Goal: Task Accomplishment & Management: Use online tool/utility

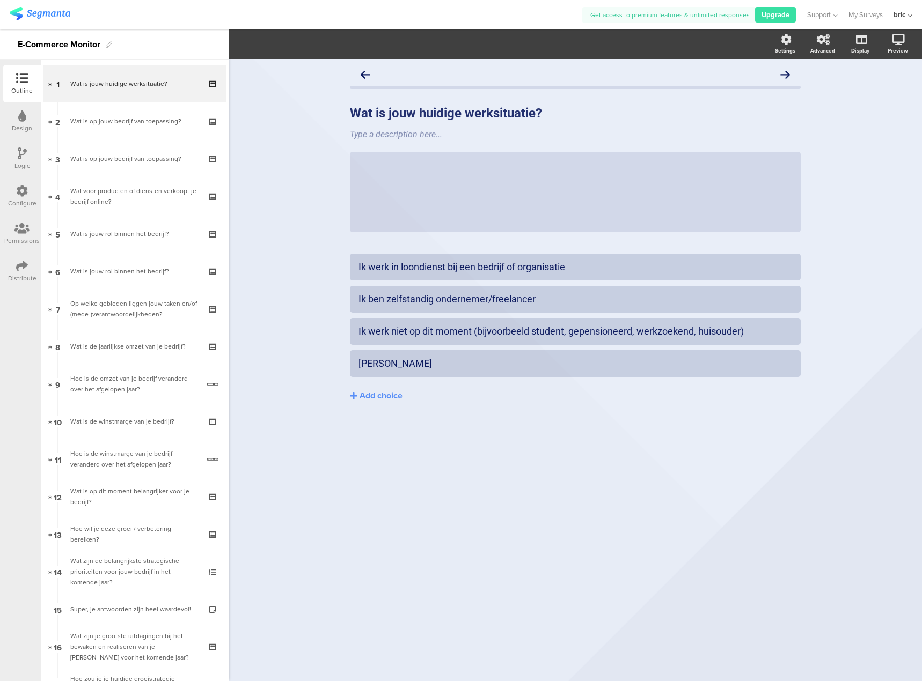
click at [22, 161] on div "Logic" at bounding box center [22, 166] width 16 height 10
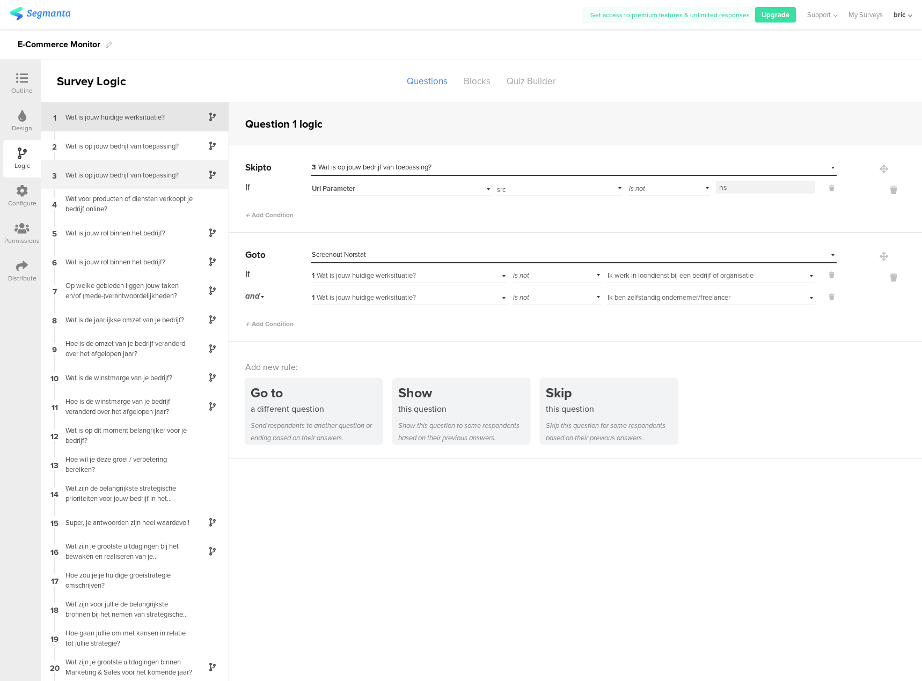
click at [100, 180] on div "3 Wat is op jouw bedrijf van toepassing?" at bounding box center [135, 174] width 188 height 29
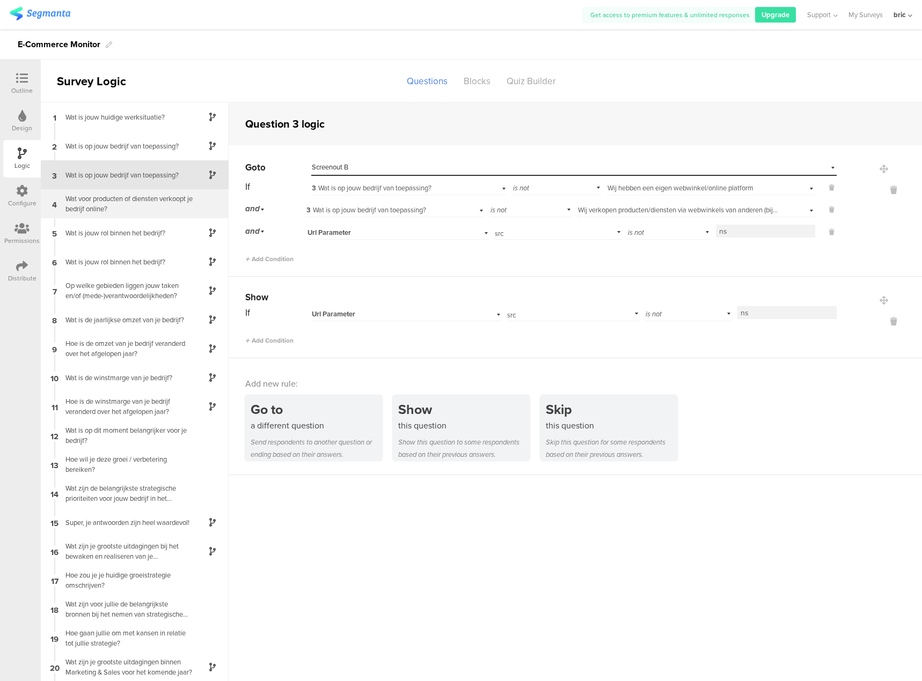
click at [101, 197] on div "Wat voor producten of diensten verkoopt je bedrijf online?" at bounding box center [126, 204] width 134 height 20
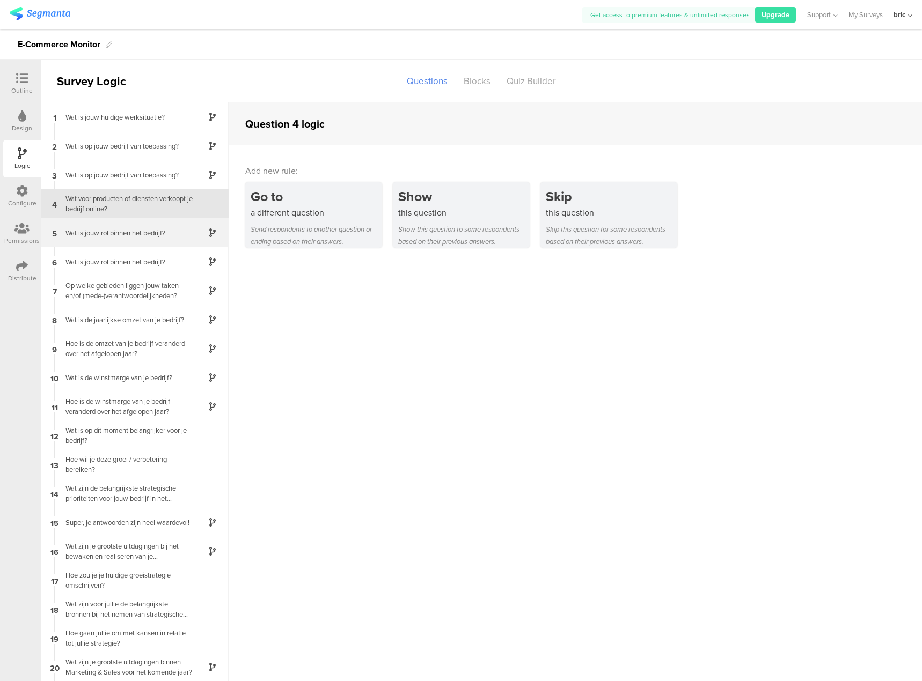
click at [110, 238] on div "5 Wat is jouw rol binnen het bedrijf?" at bounding box center [135, 232] width 188 height 29
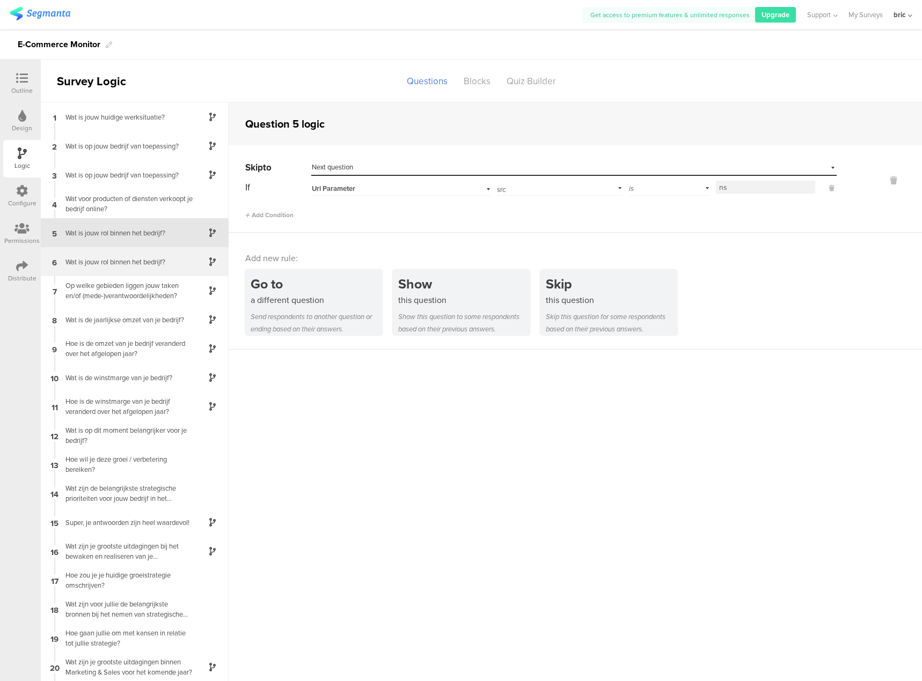
click at [119, 260] on div "Wat is jouw rol binnen het bedrijf?" at bounding box center [126, 262] width 134 height 10
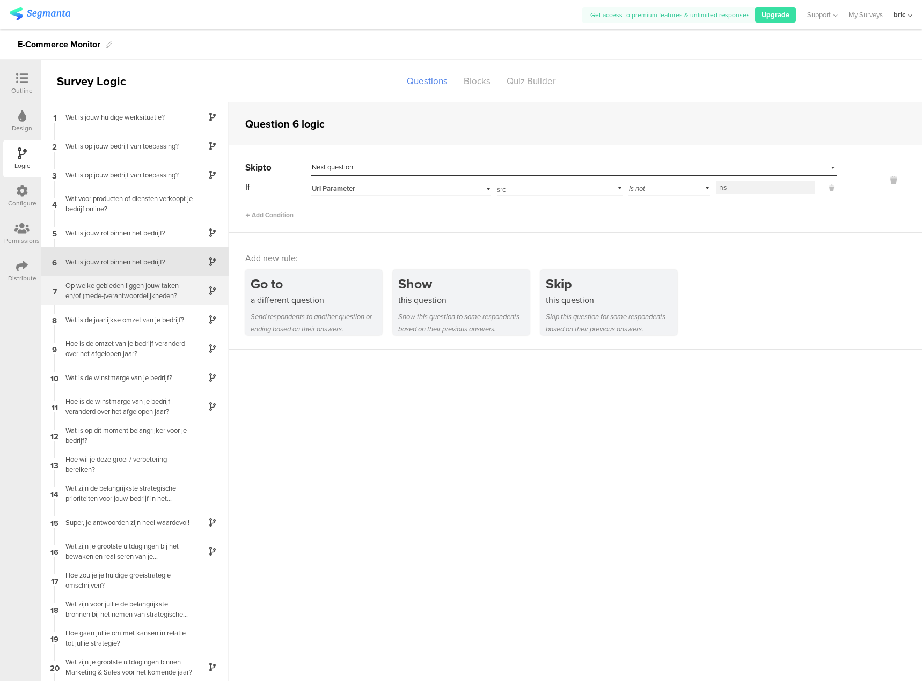
click at [128, 284] on div "Op welke gebieden liggen jouw taken en/of (mede-)verantwoordelijkheden?" at bounding box center [126, 291] width 134 height 20
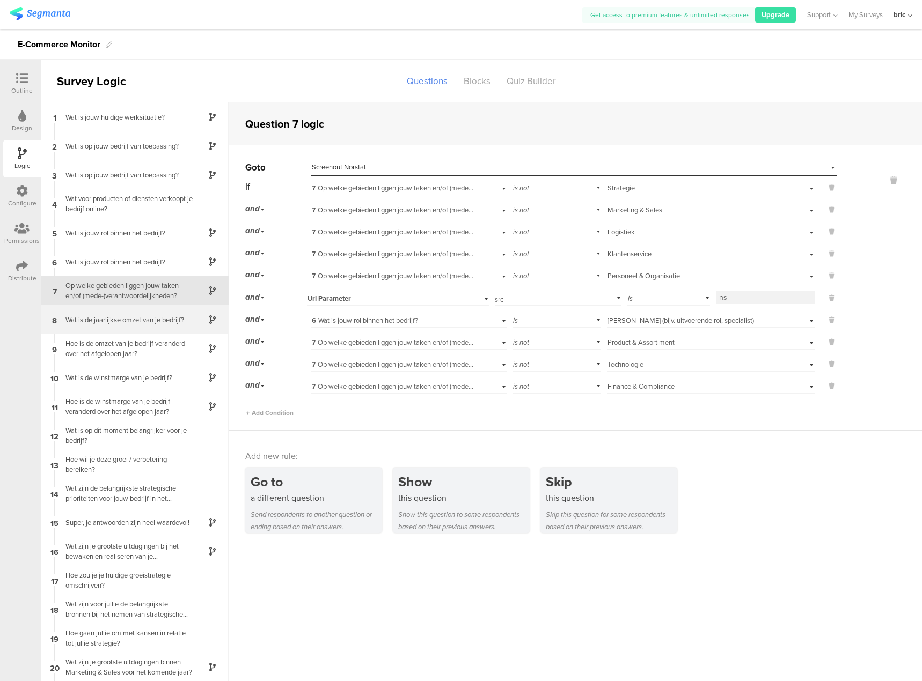
click at [127, 315] on div "Wat is de jaarlijkse omzet van je bedrijf?" at bounding box center [126, 320] width 134 height 10
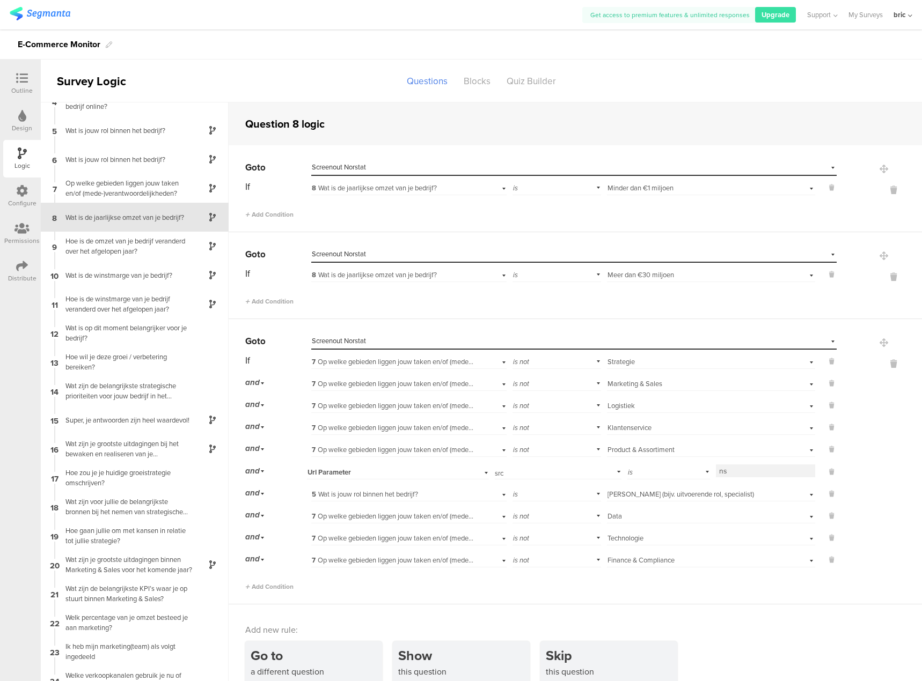
scroll to position [107, 0]
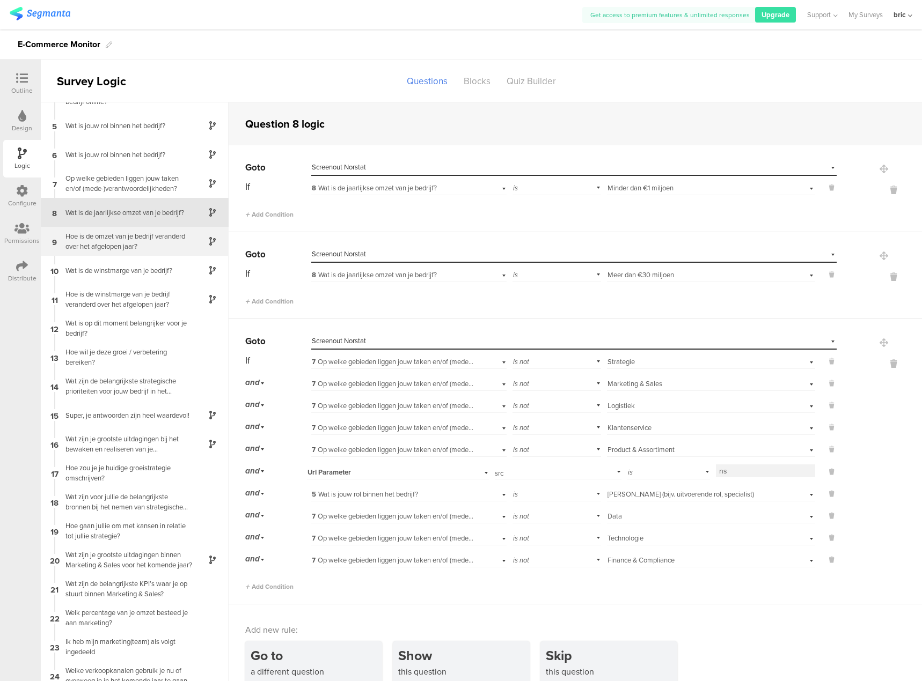
click at [107, 250] on div "Hoe is de omzet van je bedrijf veranderd over het afgelopen jaar?" at bounding box center [126, 241] width 134 height 20
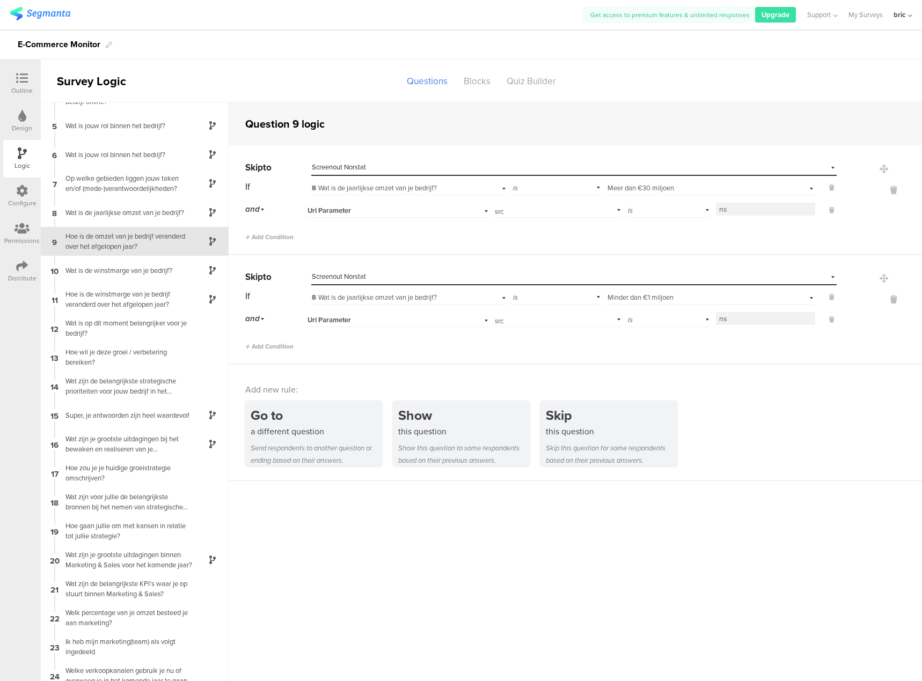
scroll to position [161, 0]
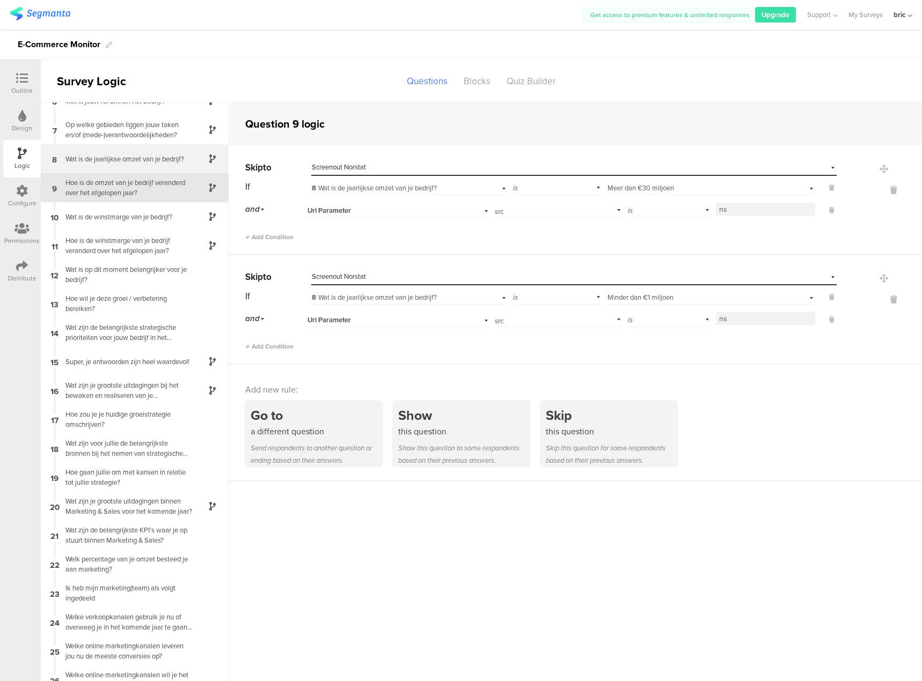
click at [119, 160] on div "Wat is de jaarlijkse omzet van je bedrijf?" at bounding box center [126, 159] width 134 height 10
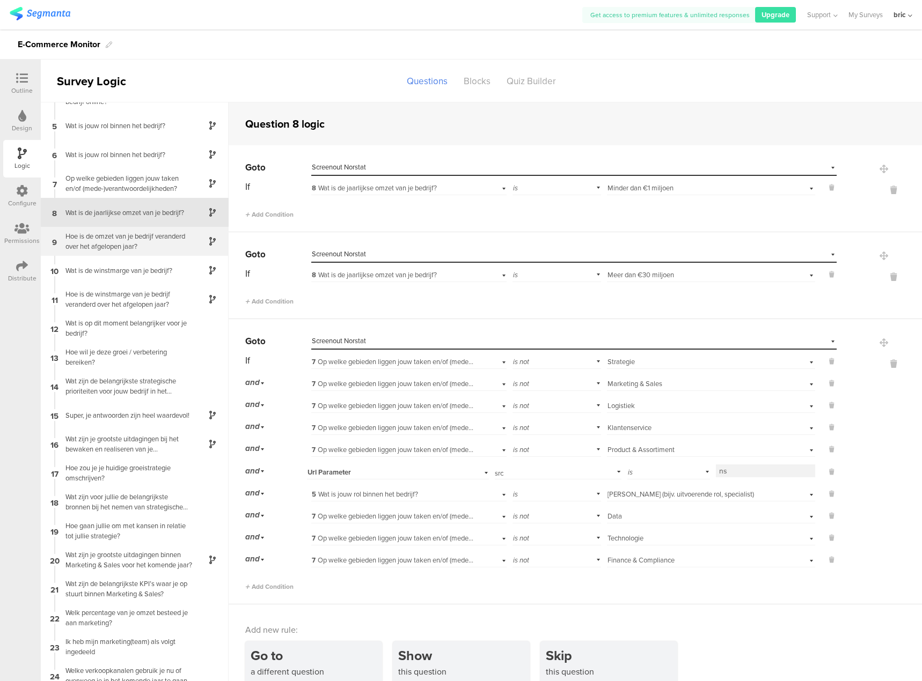
click at [137, 246] on div "Hoe is de omzet van je bedrijf veranderd over het afgelopen jaar?" at bounding box center [126, 241] width 134 height 20
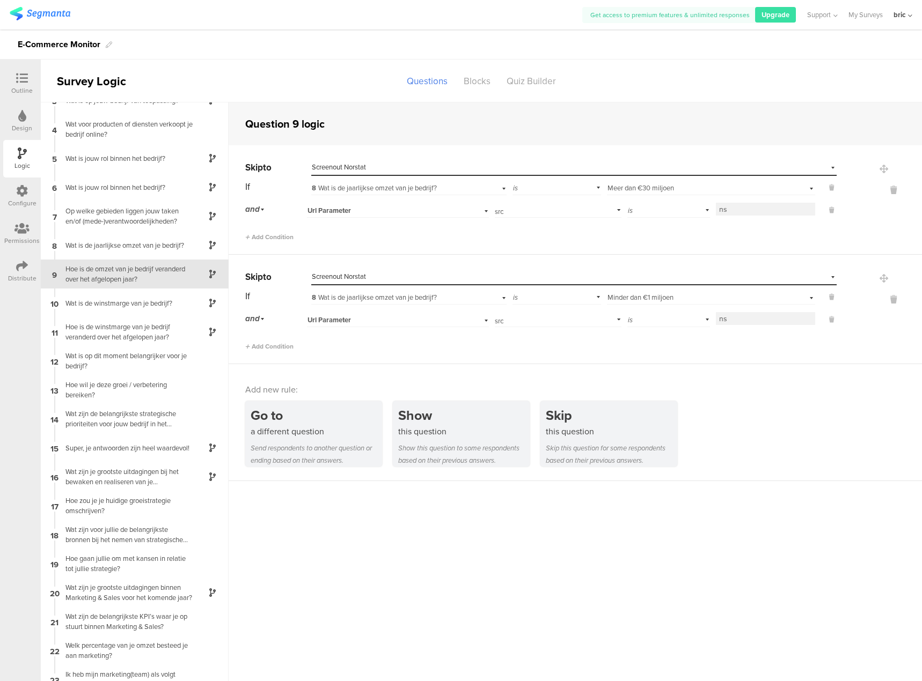
scroll to position [107, 0]
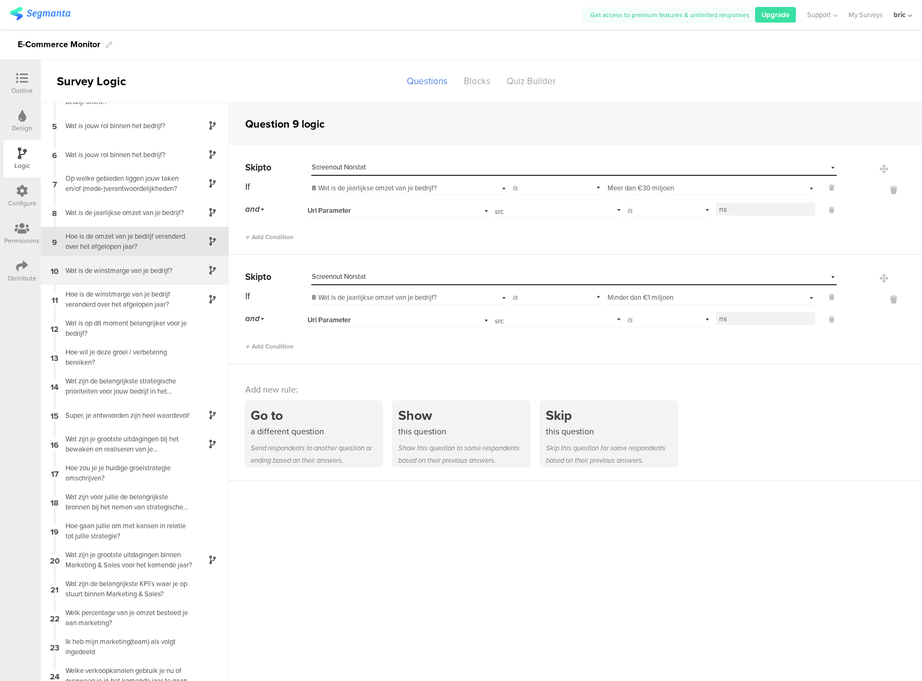
click at [129, 270] on div "Wat is de winstmarge van je bedrijf?" at bounding box center [126, 271] width 134 height 10
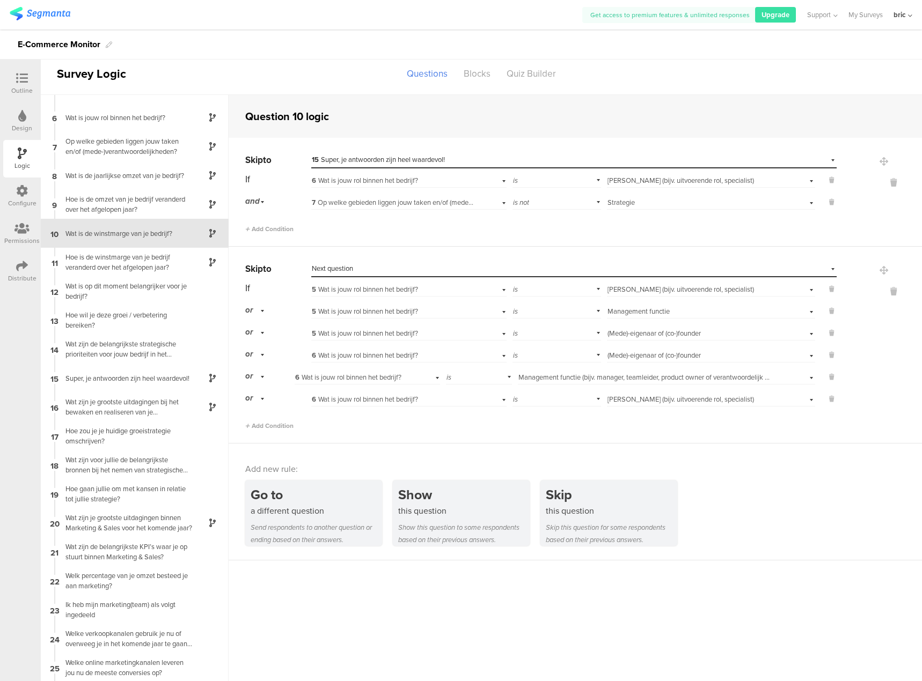
scroll to position [161, 0]
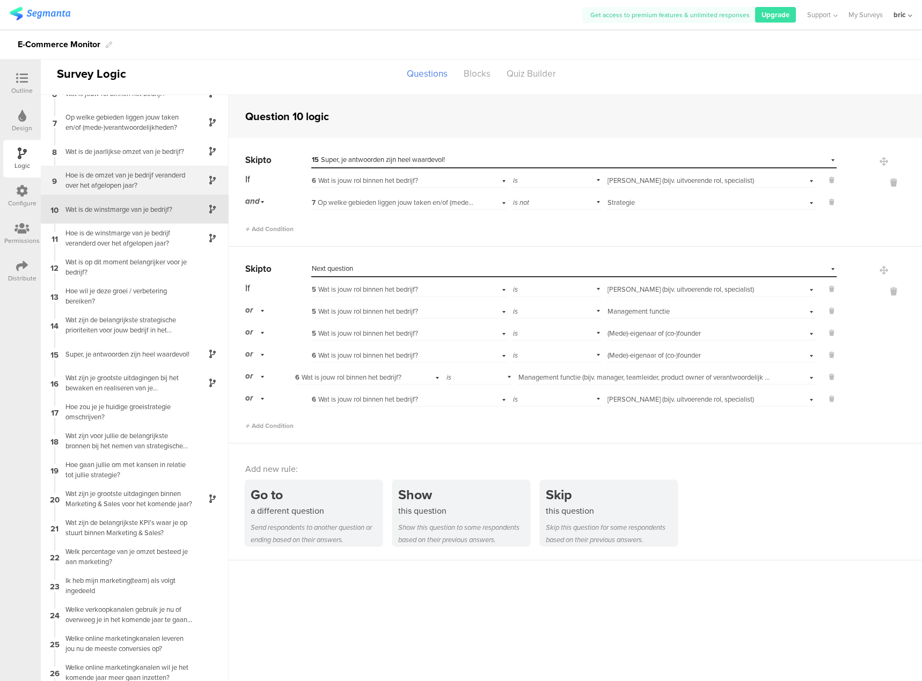
click at [86, 179] on div "Hoe is de omzet van je bedrijf veranderd over het afgelopen jaar?" at bounding box center [126, 180] width 134 height 20
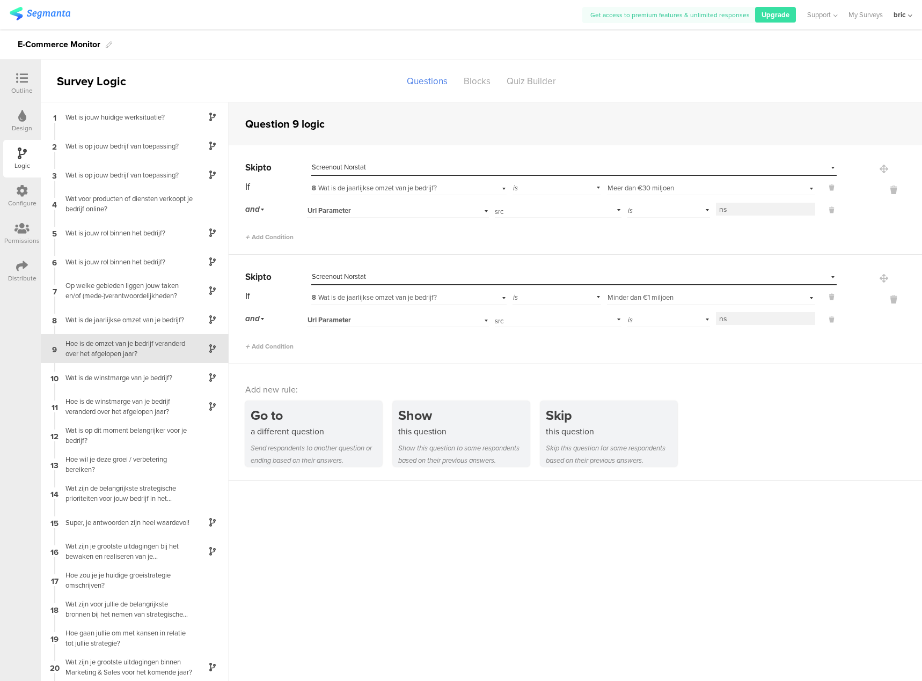
click at [27, 80] on icon at bounding box center [22, 78] width 12 height 12
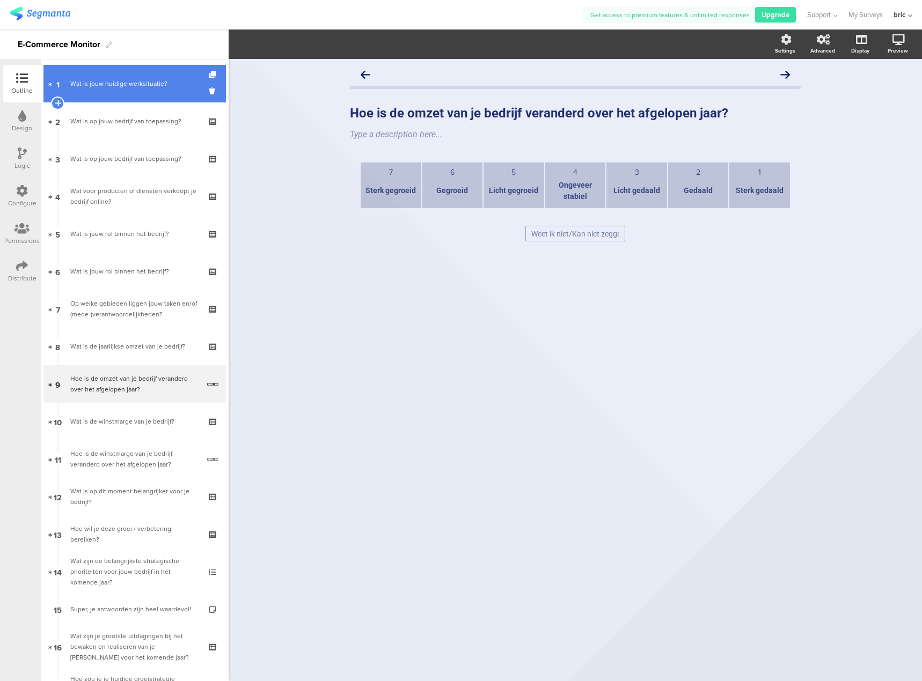
click at [147, 92] on link "1 Wat is jouw huidige werksituatie?" at bounding box center [134, 84] width 182 height 38
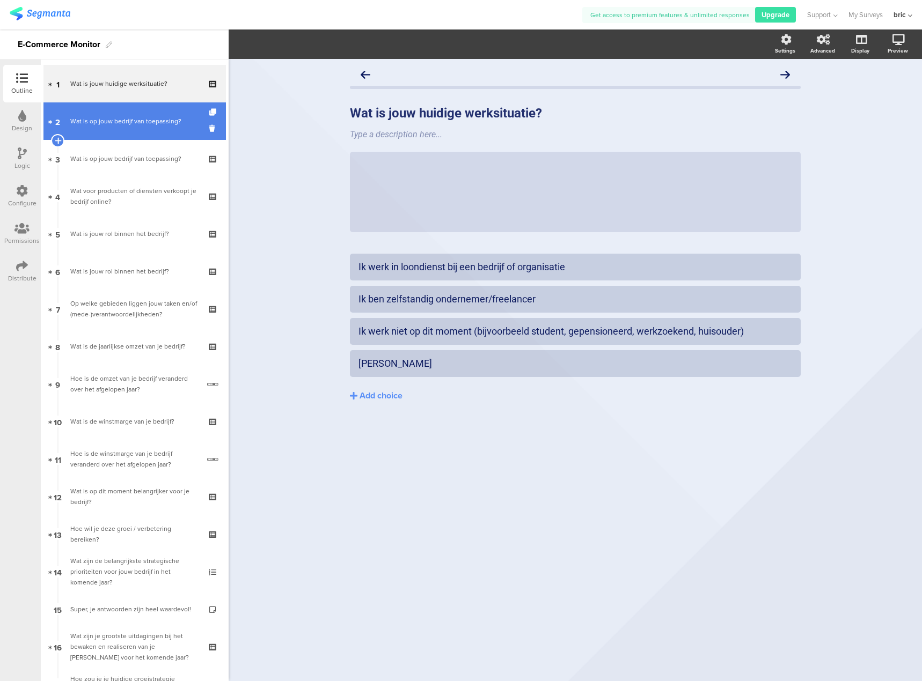
click at [144, 115] on link "2 Wat is op jouw bedrijf van toepassing?" at bounding box center [134, 121] width 182 height 38
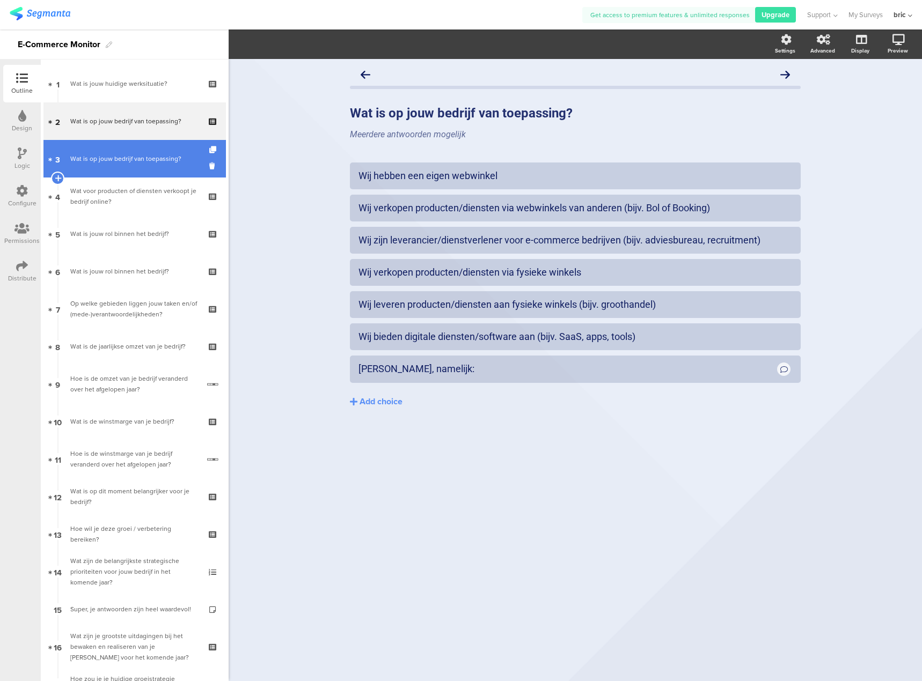
click at [145, 155] on div "Wat is op jouw bedrijf van toepassing?" at bounding box center [134, 158] width 128 height 11
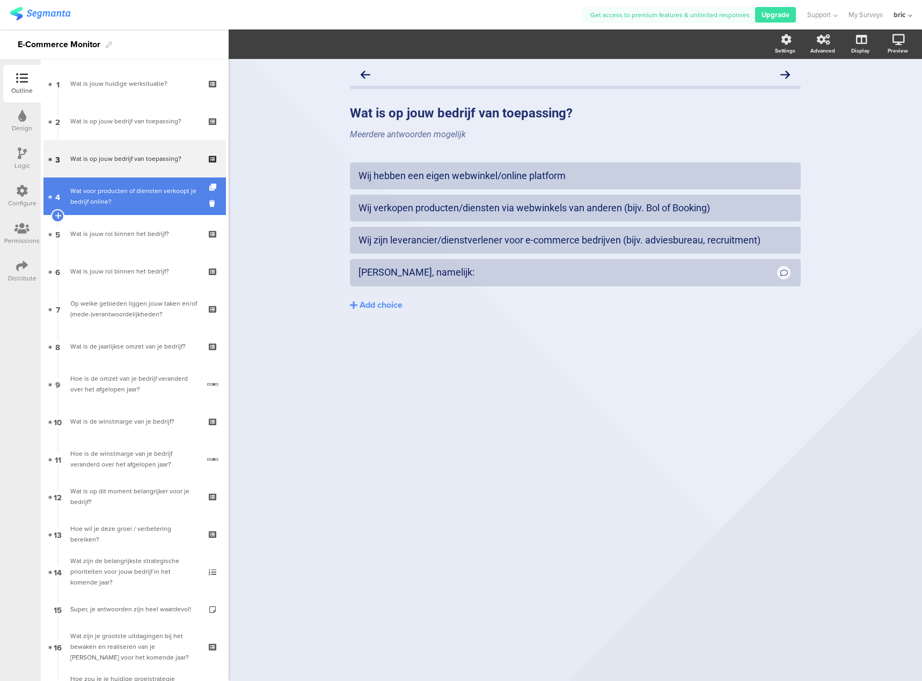
click at [142, 200] on div "Wat voor producten of diensten verkoopt je bedrijf online?" at bounding box center [134, 196] width 128 height 21
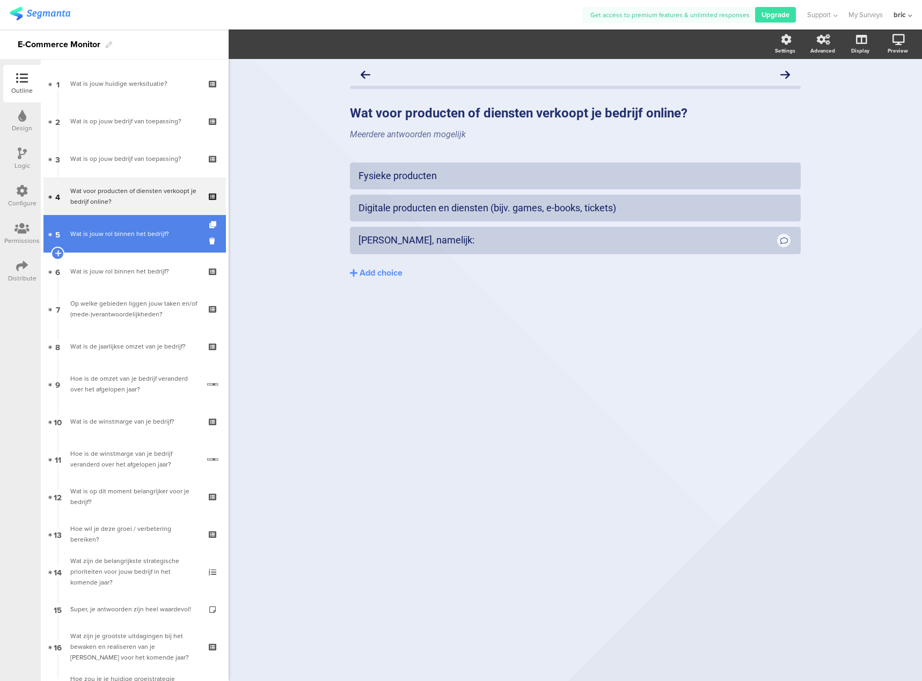
click at [141, 232] on div "Wat is jouw rol binnen het bedrijf?" at bounding box center [134, 234] width 128 height 11
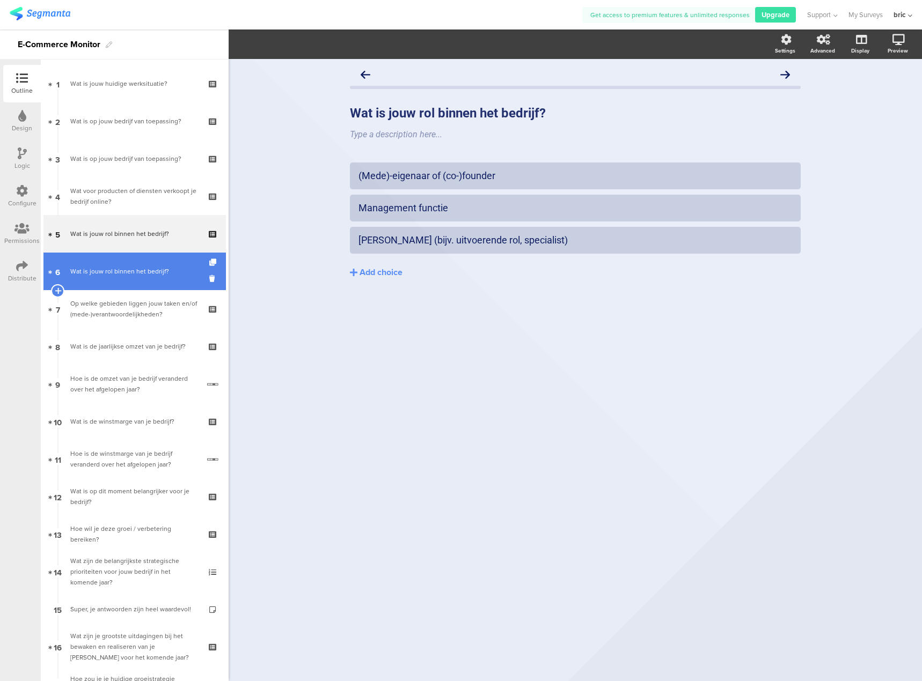
click at [139, 278] on link "6 Wat is jouw rol binnen het bedrijf?" at bounding box center [134, 272] width 182 height 38
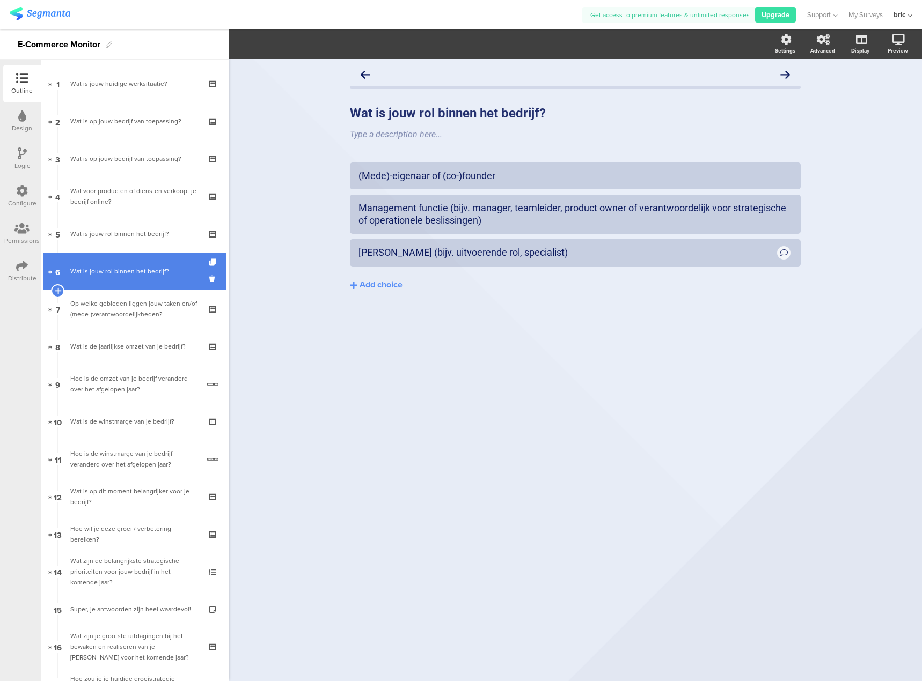
scroll to position [54, 0]
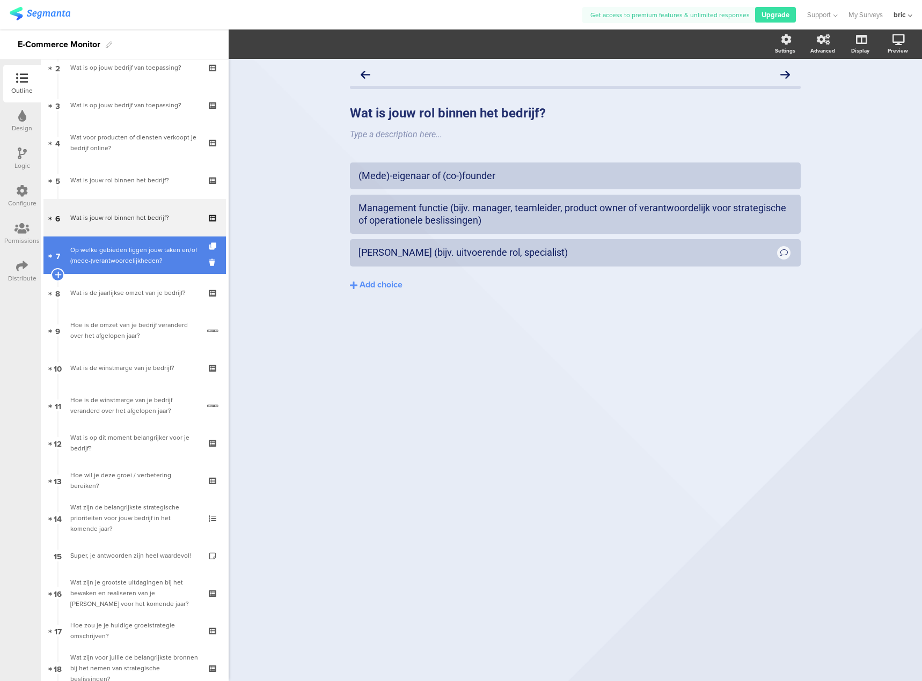
click at [137, 266] on div "Op welke gebieden liggen jouw taken en/of (mede-)verantwoordelijkheden?" at bounding box center [134, 255] width 128 height 21
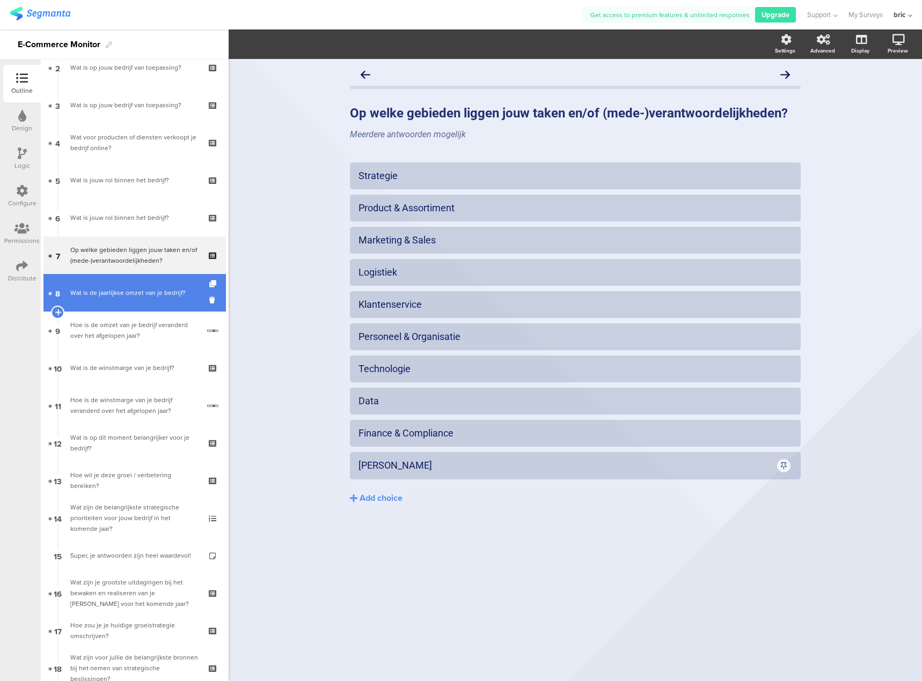
click at [138, 293] on div "Wat is de jaarlijkse omzet van je bedrijf?" at bounding box center [134, 293] width 128 height 11
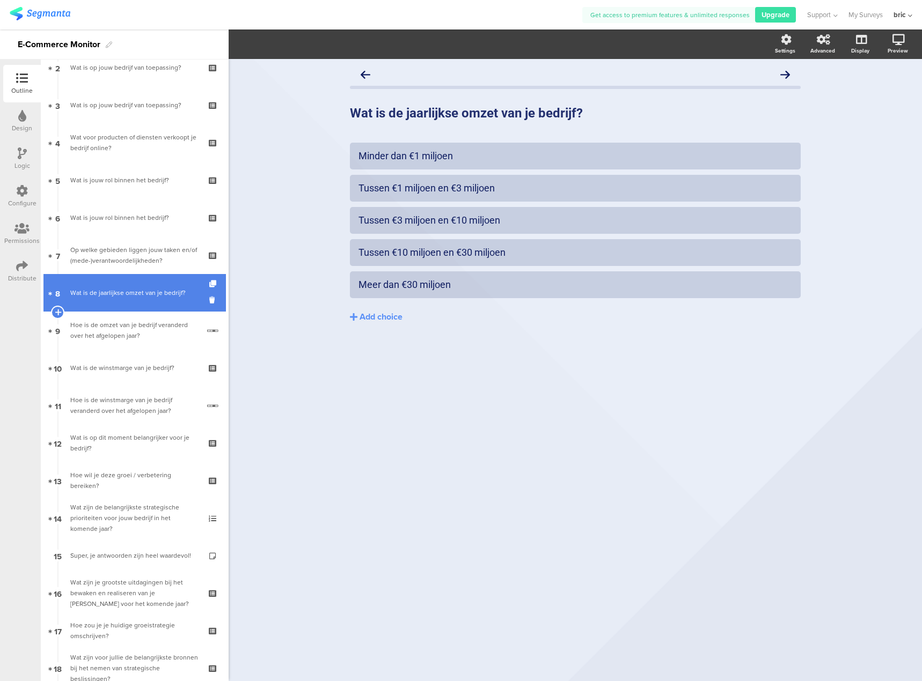
scroll to position [107, 0]
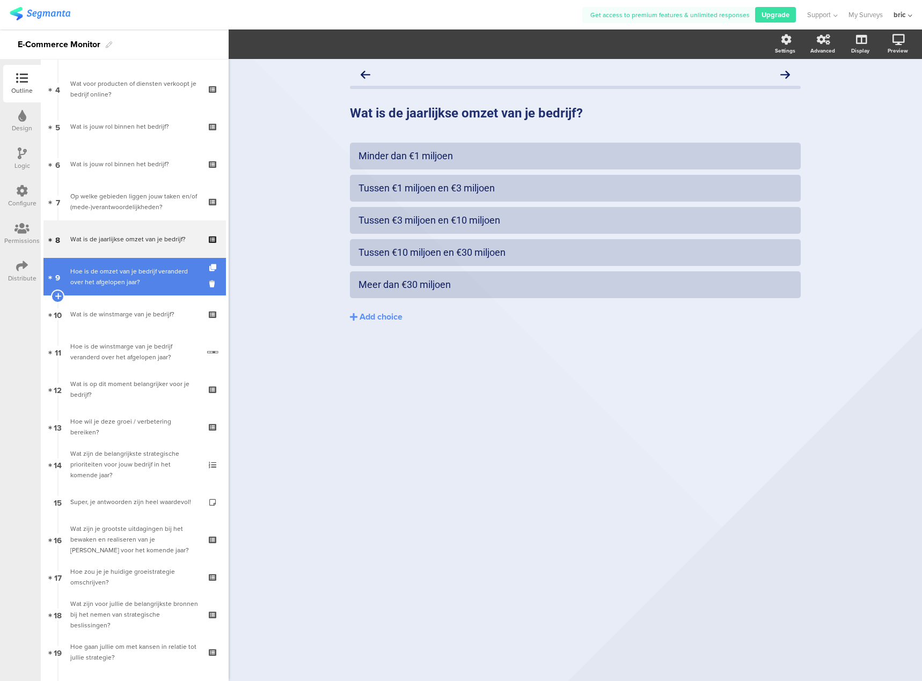
click at [138, 290] on link "9 Hoe is de omzet van je bedrijf veranderd over het afgelopen jaar?" at bounding box center [134, 277] width 182 height 38
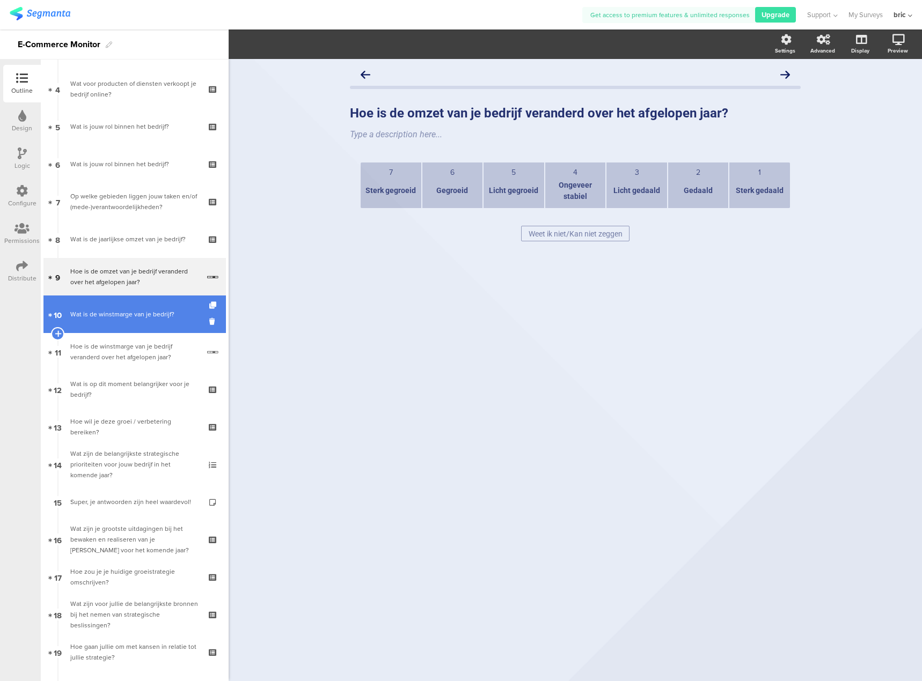
click at [139, 309] on div "Wat is de winstmarge van je bedrijf?" at bounding box center [134, 314] width 128 height 11
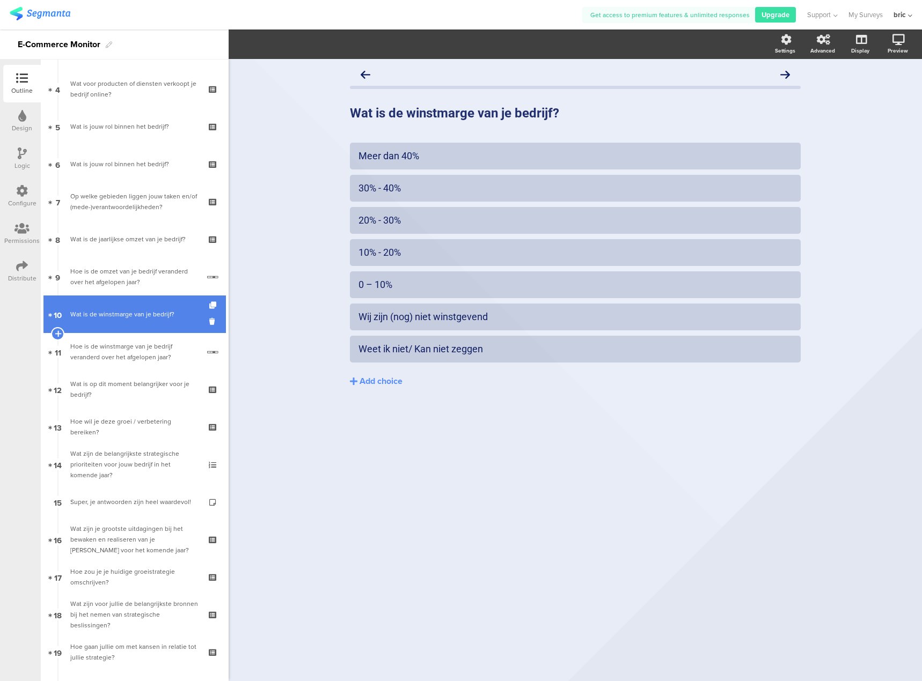
scroll to position [161, 0]
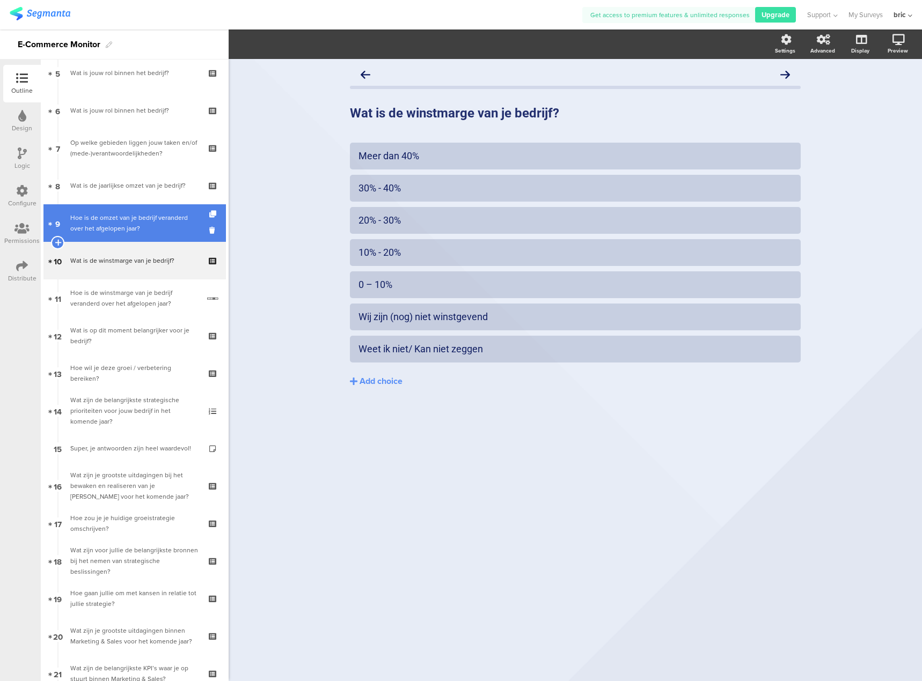
click at [132, 219] on div "Hoe is de omzet van je bedrijf veranderd over het afgelopen jaar?" at bounding box center [134, 222] width 129 height 21
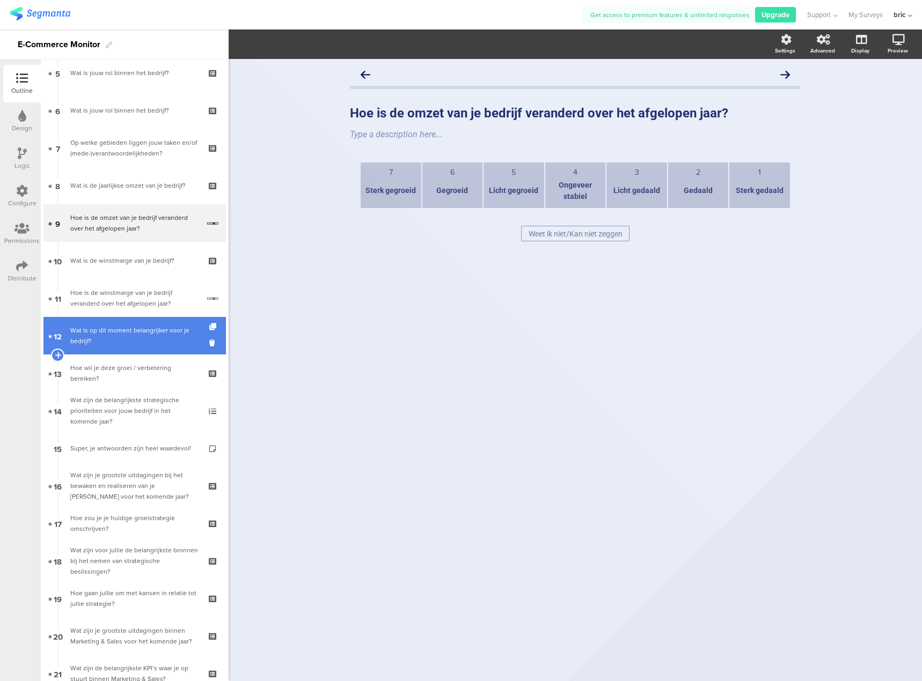
click at [127, 321] on link "12 Wat is op dit moment belangrijker voor je bedrijf?" at bounding box center [134, 336] width 182 height 38
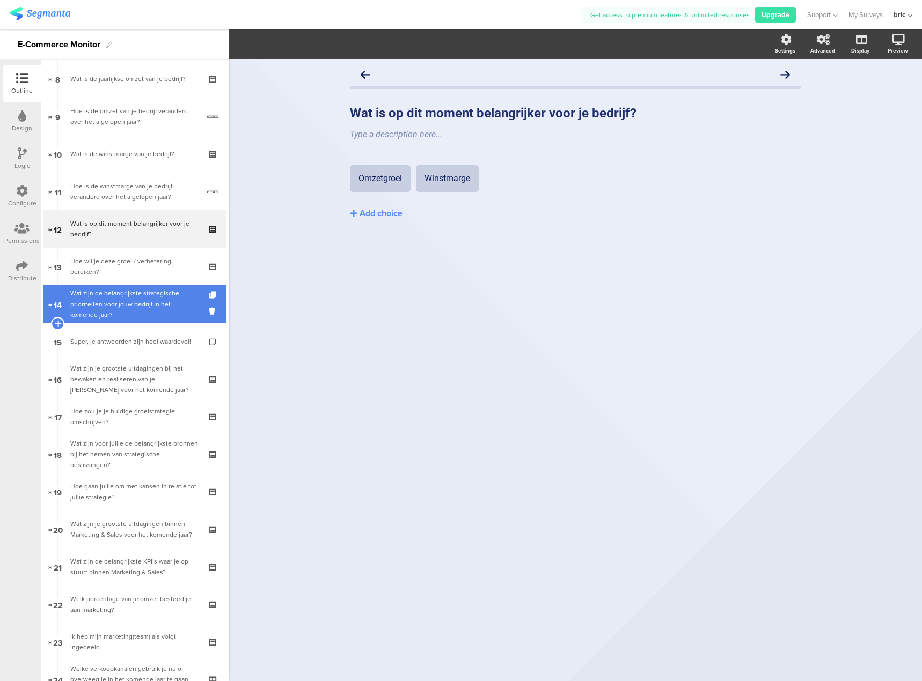
scroll to position [268, 0]
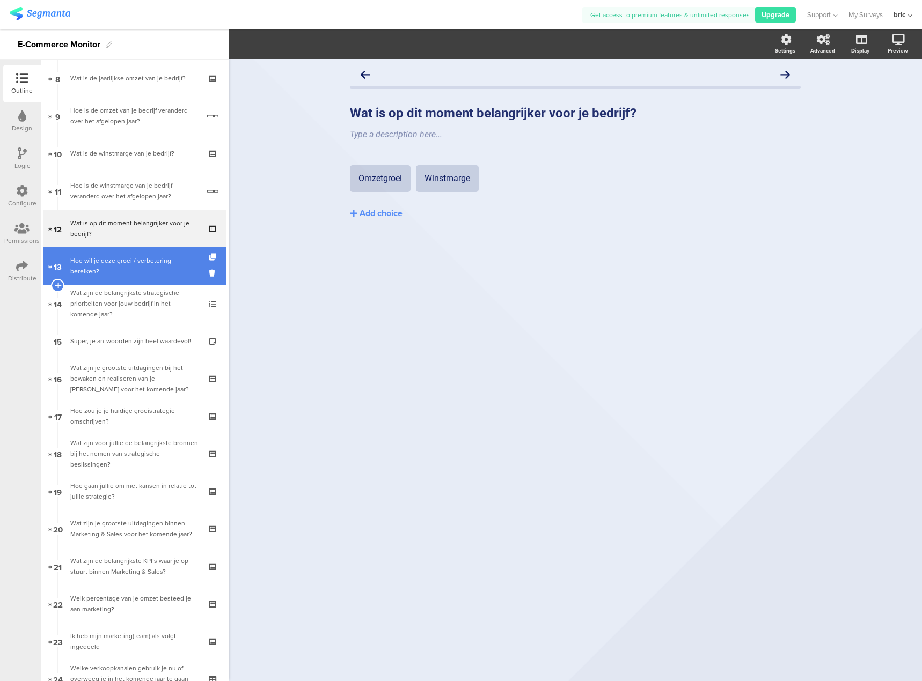
click at [127, 276] on div "Hoe wil je deze groei / verbetering bereiken?" at bounding box center [134, 265] width 128 height 21
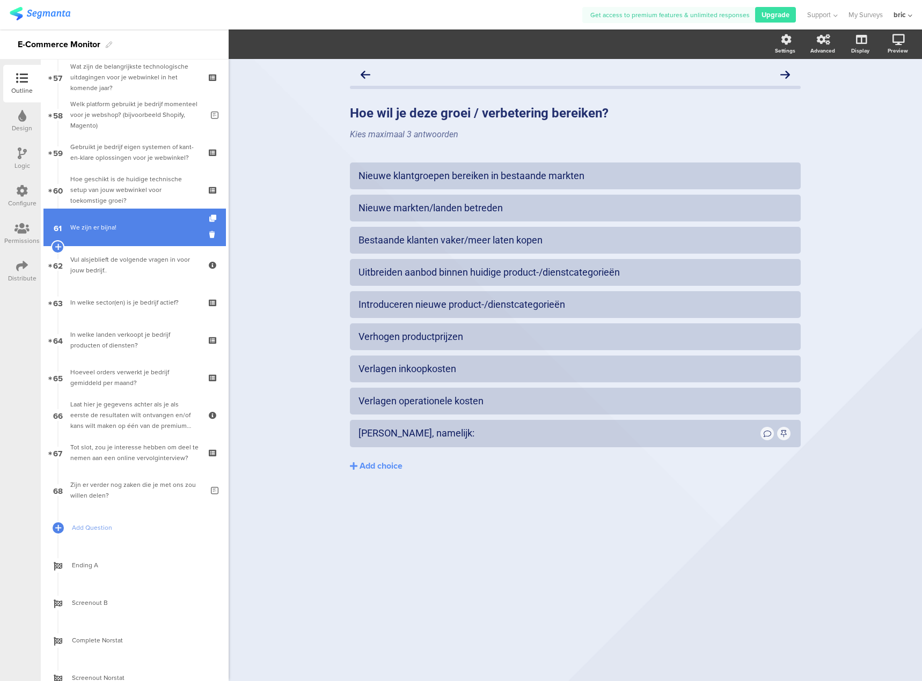
scroll to position [2186, 0]
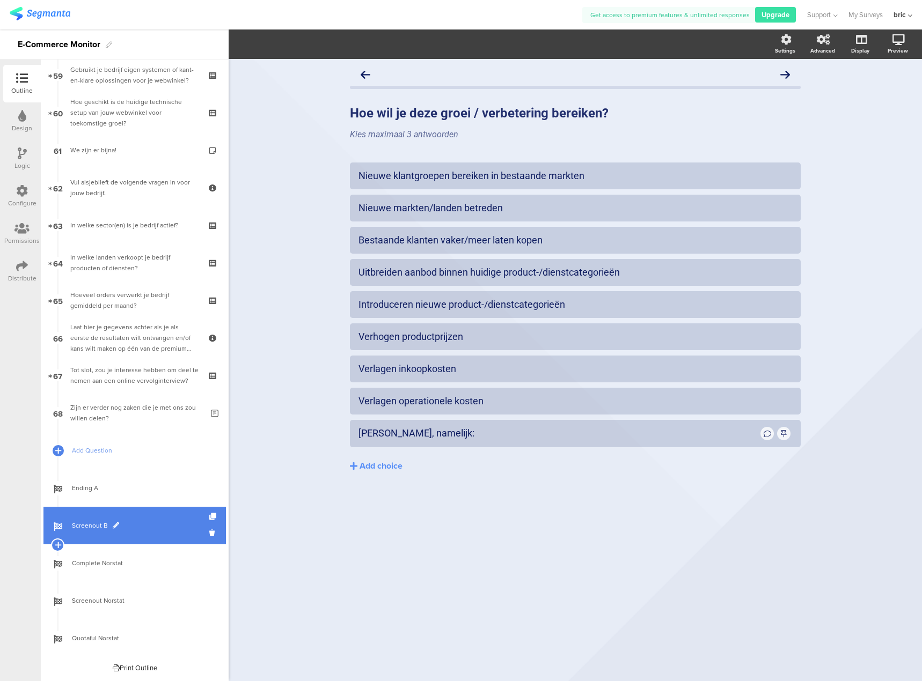
click at [139, 518] on link "Screenout B" at bounding box center [134, 526] width 182 height 38
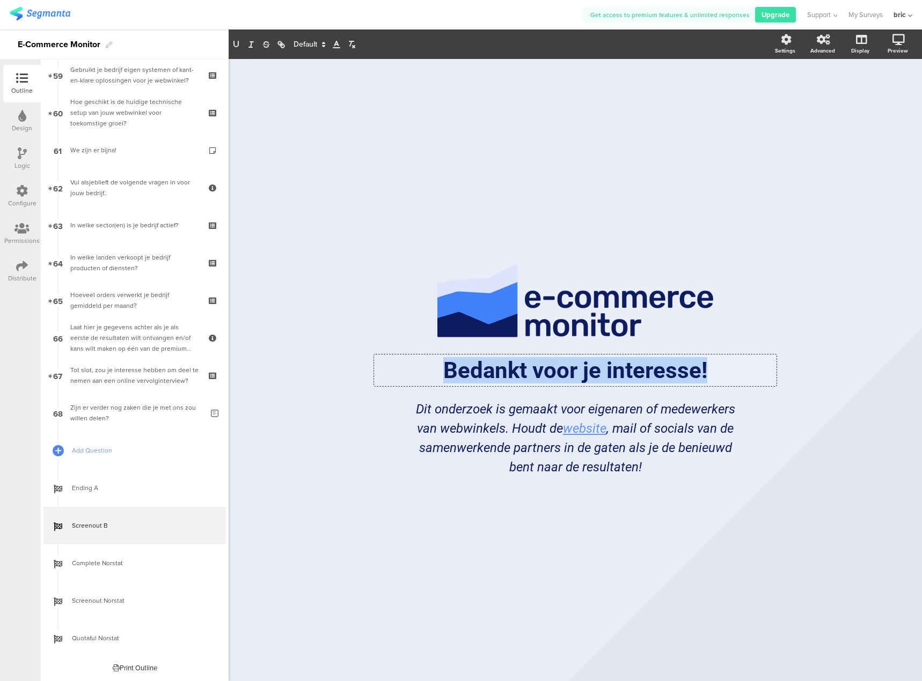
drag, startPoint x: 449, startPoint y: 373, endPoint x: 729, endPoint y: 373, distance: 280.0
click at [729, 373] on div "Bedankt voor je interesse! Bedankt voor je interesse! Bedankt voor je interesse!" at bounding box center [575, 371] width 402 height 32
copy p "Bedankt voor je interesse!"
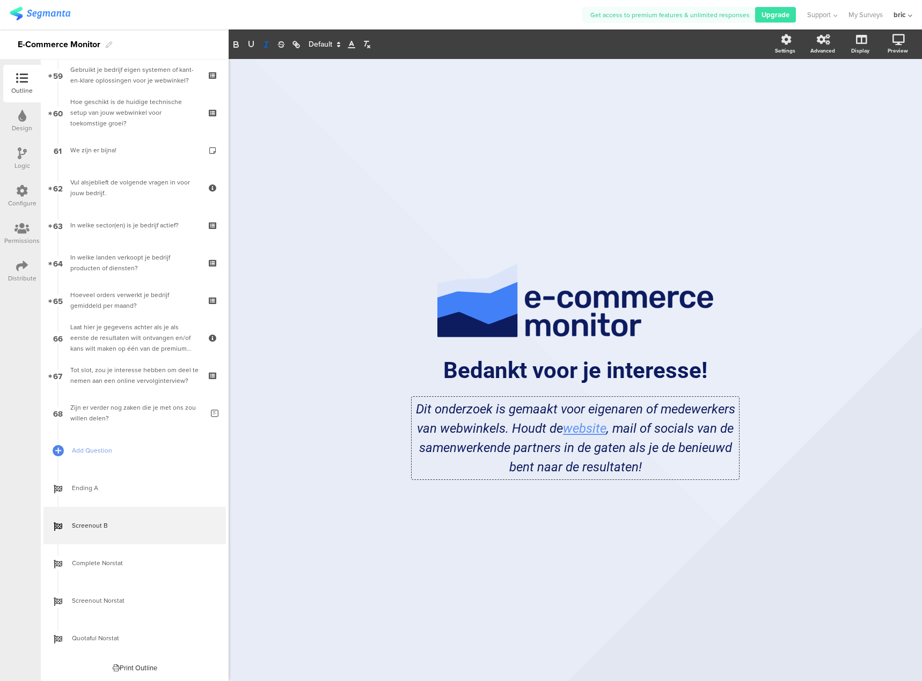
drag, startPoint x: 414, startPoint y: 411, endPoint x: 695, endPoint y: 483, distance: 289.6
click at [692, 484] on div "/ Bedankt voor je interesse! Bedankt voor je interesse! Dit onderzoek is gemaak…" at bounding box center [574, 370] width 429 height 245
copy p "Dit onderzoek is gemaakt voor eigenaren of medewerkers van webwinkels. Houdt de…"
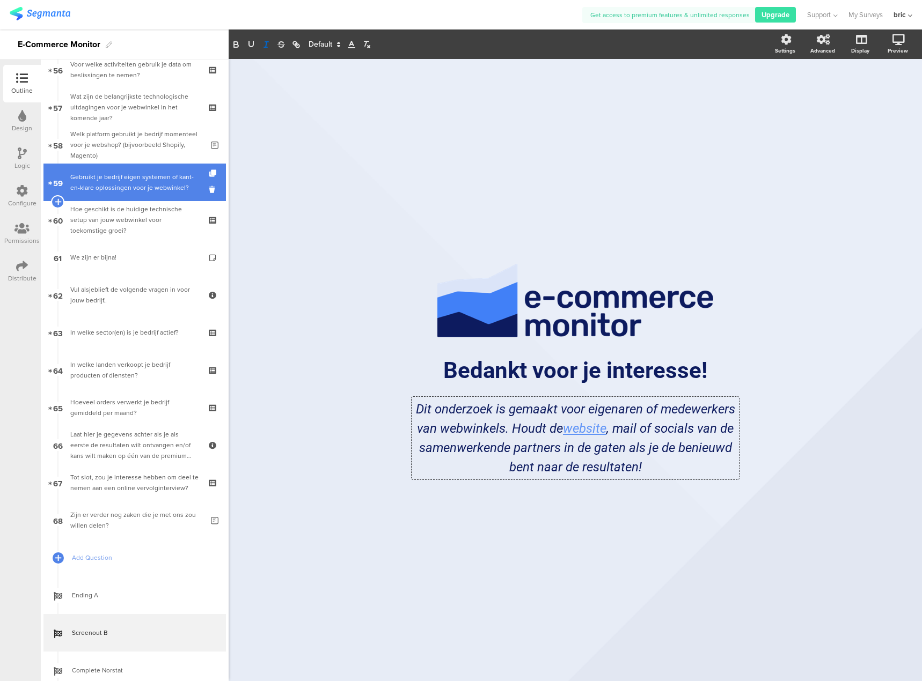
scroll to position [1864, 0]
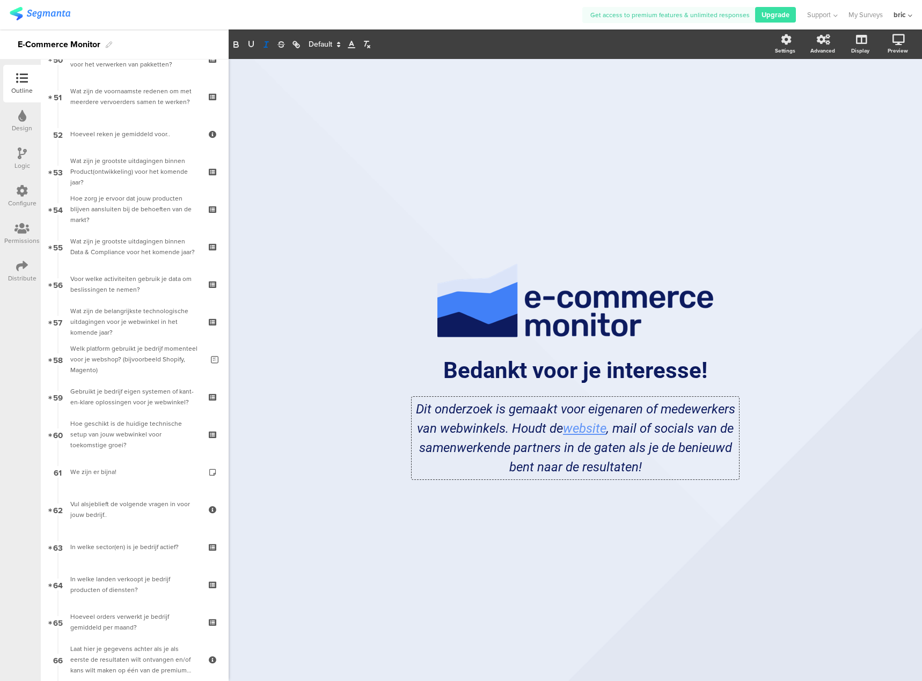
click at [20, 148] on icon at bounding box center [22, 154] width 9 height 12
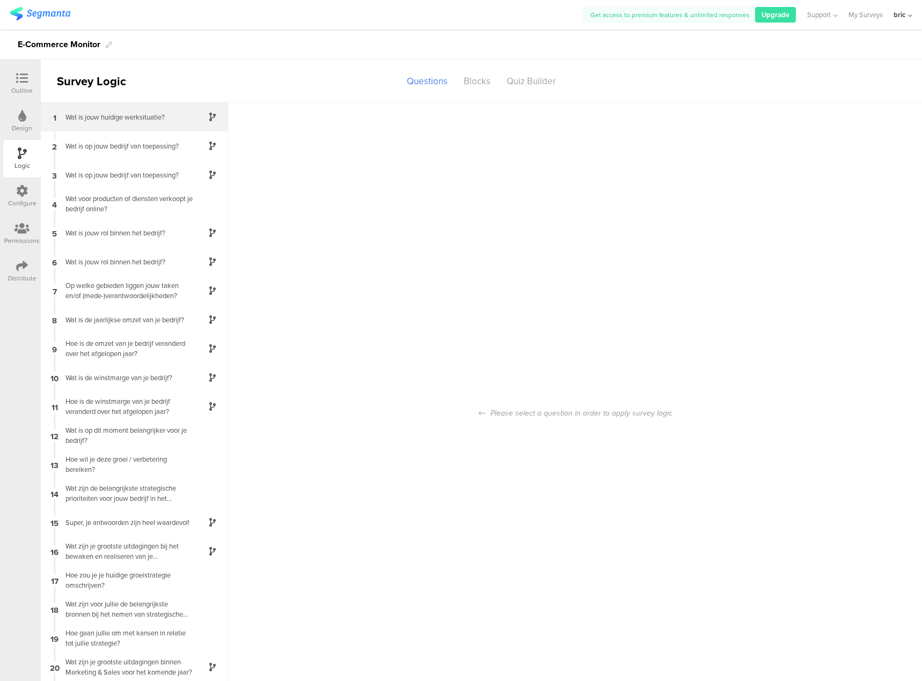
click at [95, 122] on div "1 Wat is jouw huidige werksituatie?" at bounding box center [135, 116] width 188 height 29
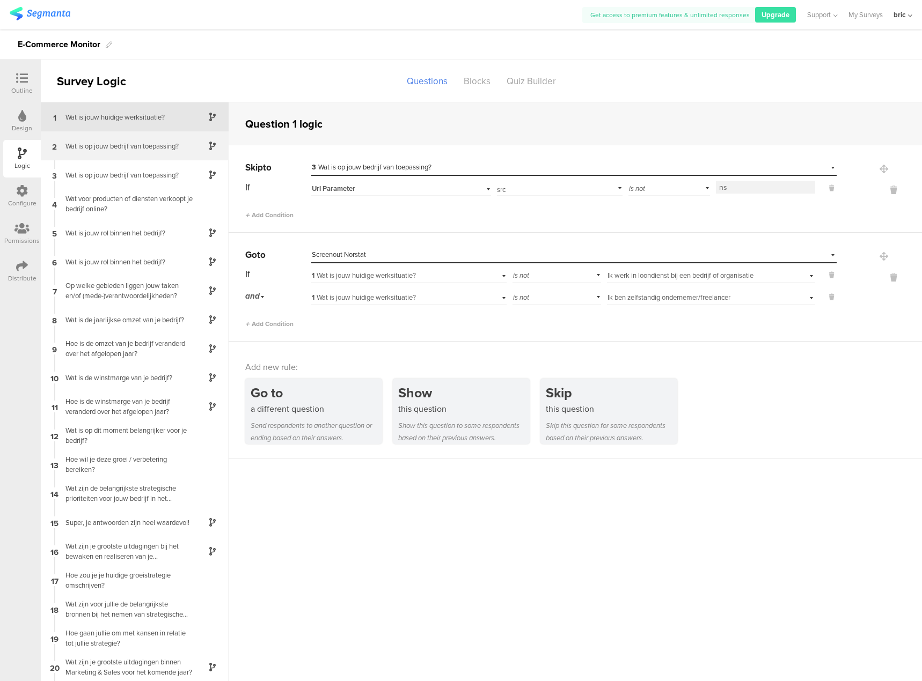
click at [123, 156] on div "2 Wat is op jouw bedrijf van toepassing?" at bounding box center [135, 145] width 188 height 29
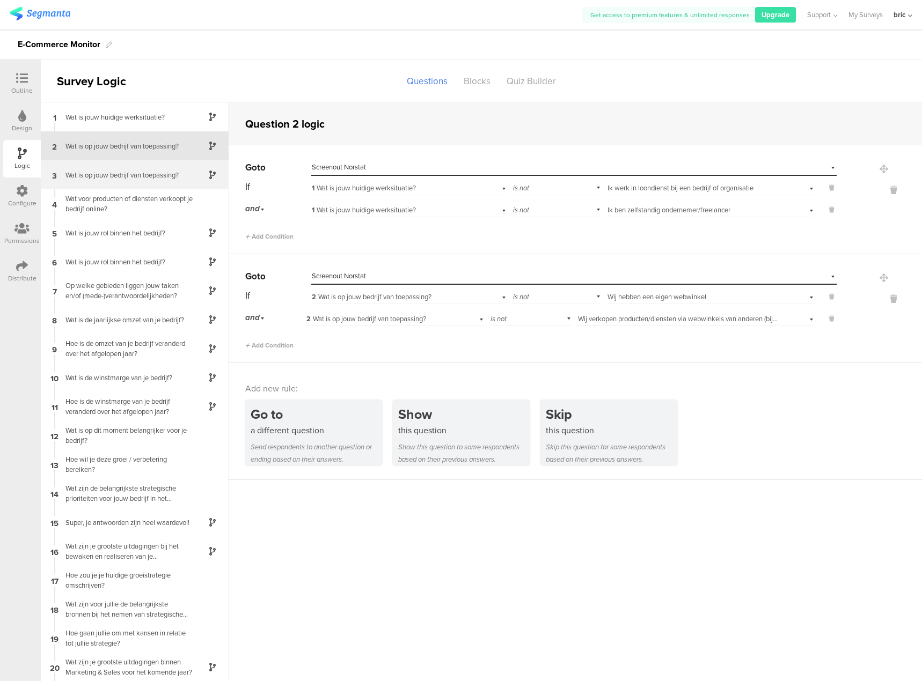
click at [124, 171] on div "Wat is op jouw bedrijf van toepassing?" at bounding box center [126, 175] width 134 height 10
